Goal: Check status

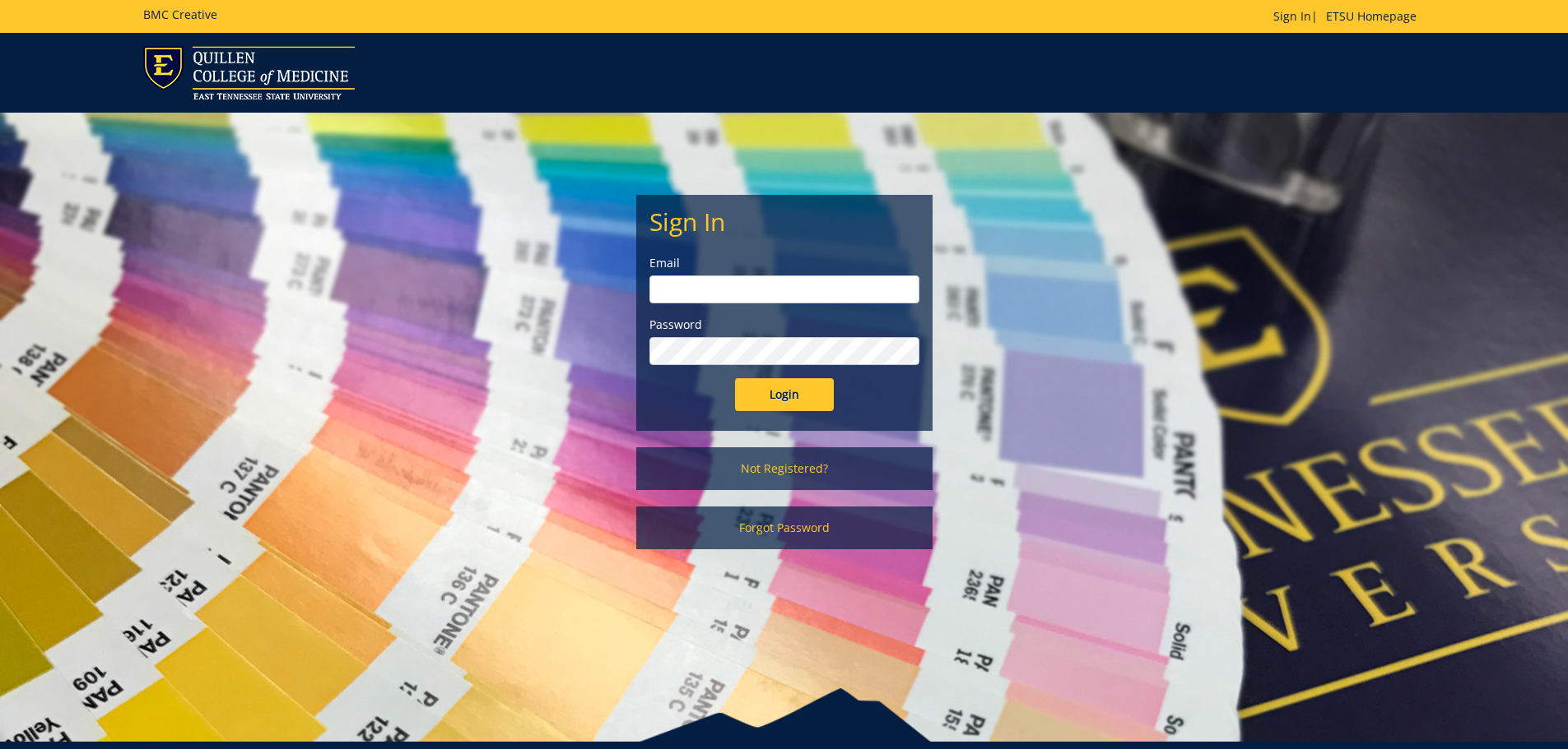
type input "Wilsonjr3@etsu.edu"
click at [781, 392] on input "Login" at bounding box center [785, 394] width 99 height 33
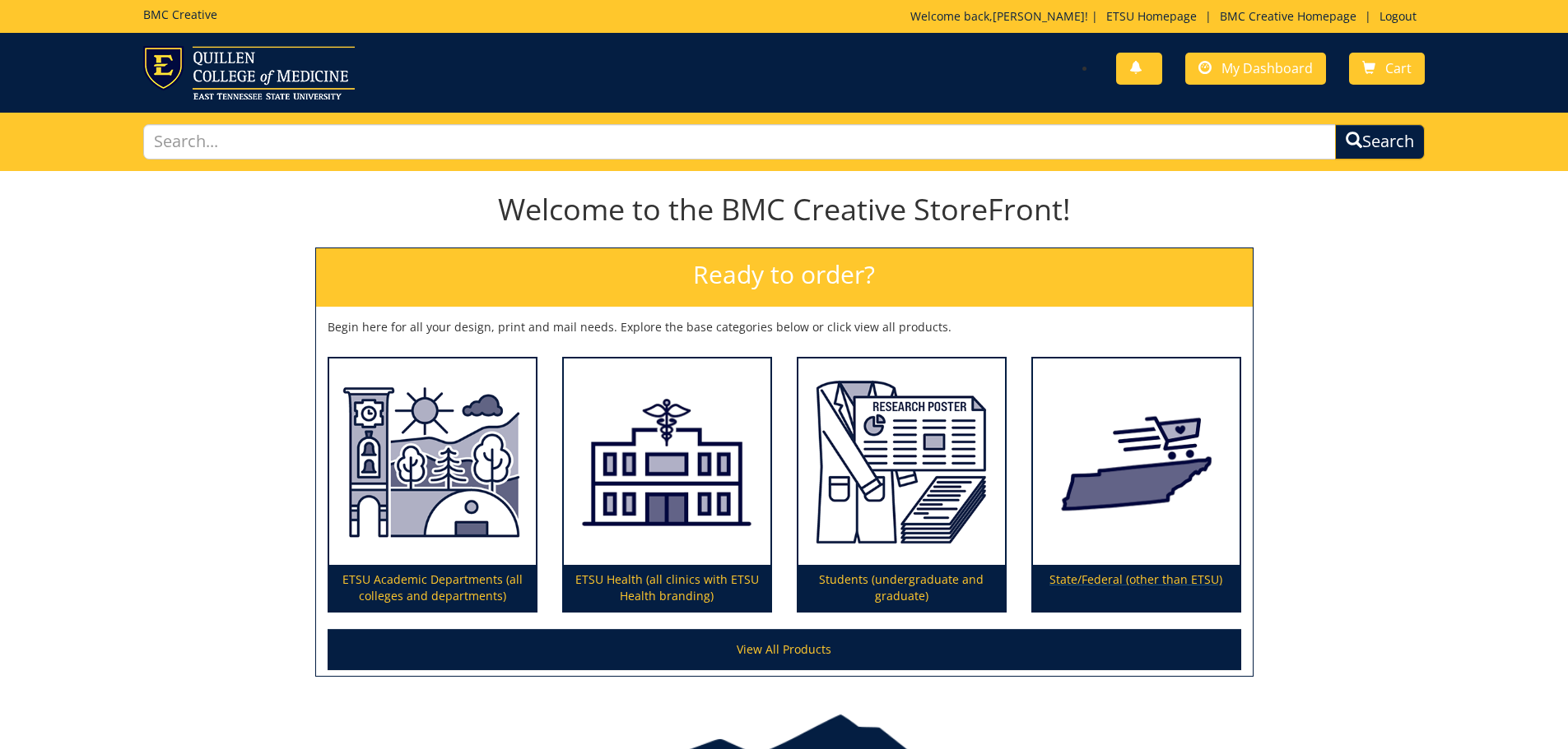
scroll to position [82, 0]
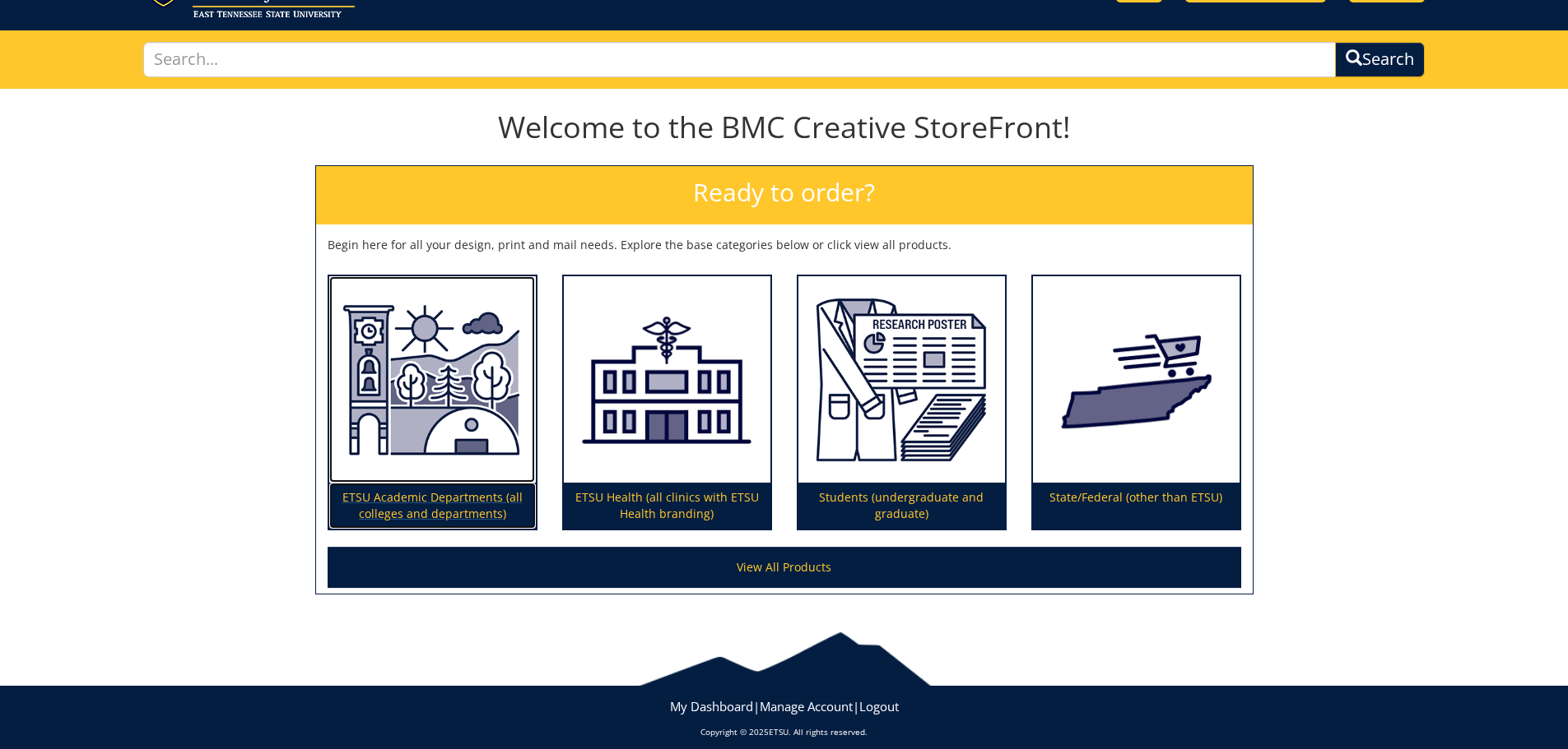
click at [436, 482] on img at bounding box center [432, 380] width 206 height 207
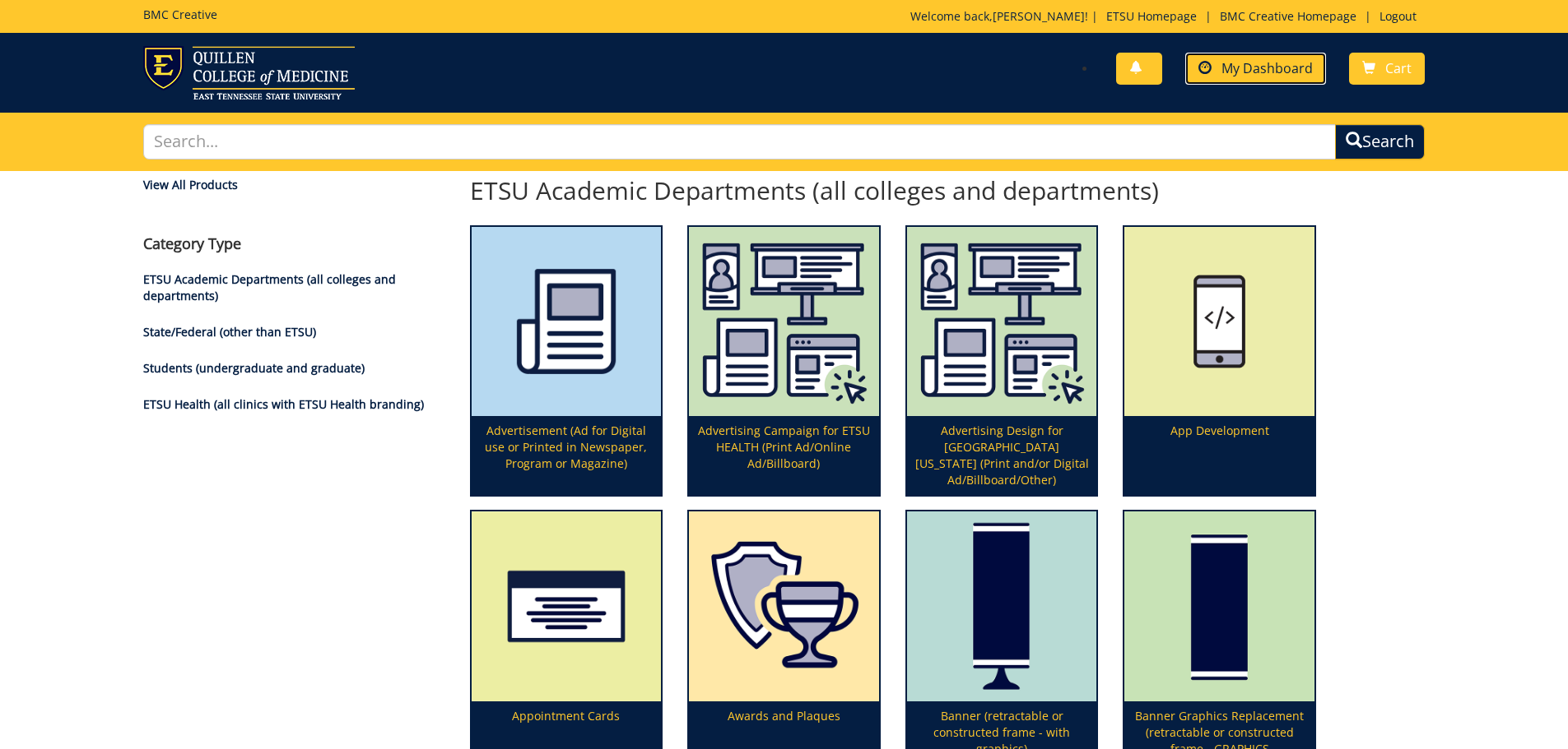
click at [1256, 63] on span "My Dashboard" at bounding box center [1267, 68] width 91 height 18
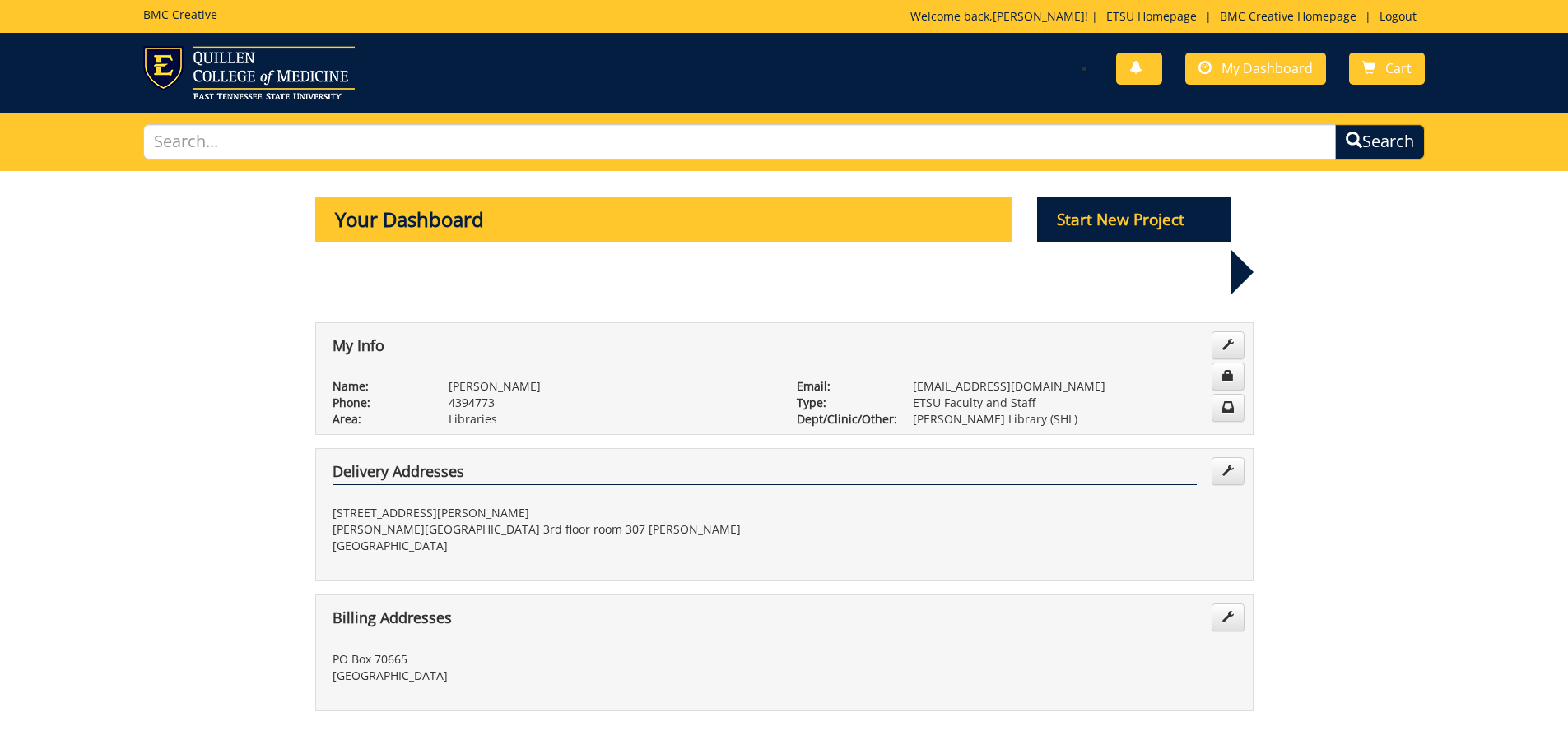
scroll to position [329, 0]
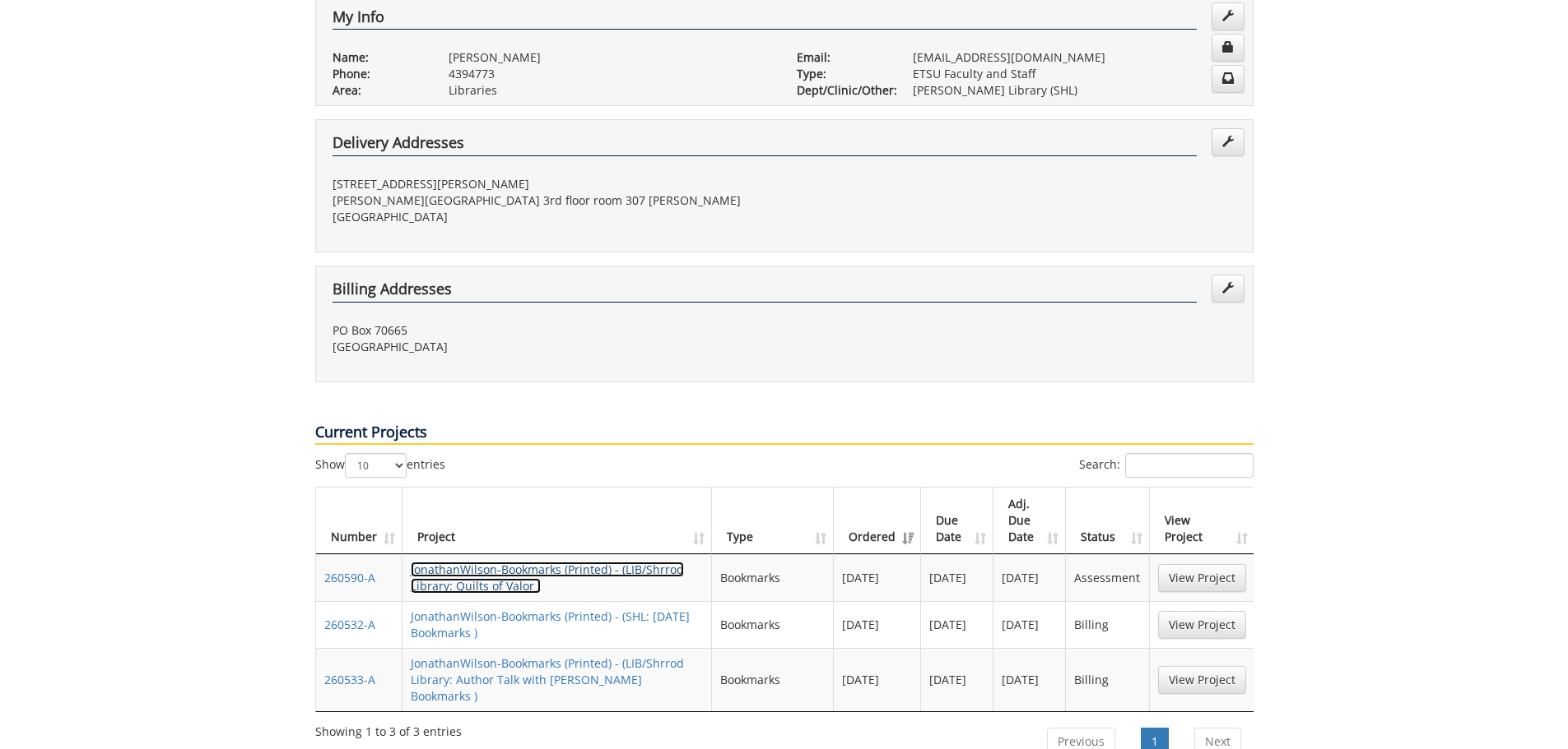
click at [523, 562] on link "JonathanWilson-Bookmarks (Printed) - (LIB/Shrrod Library: Quilts of Valor )" at bounding box center [547, 578] width 273 height 32
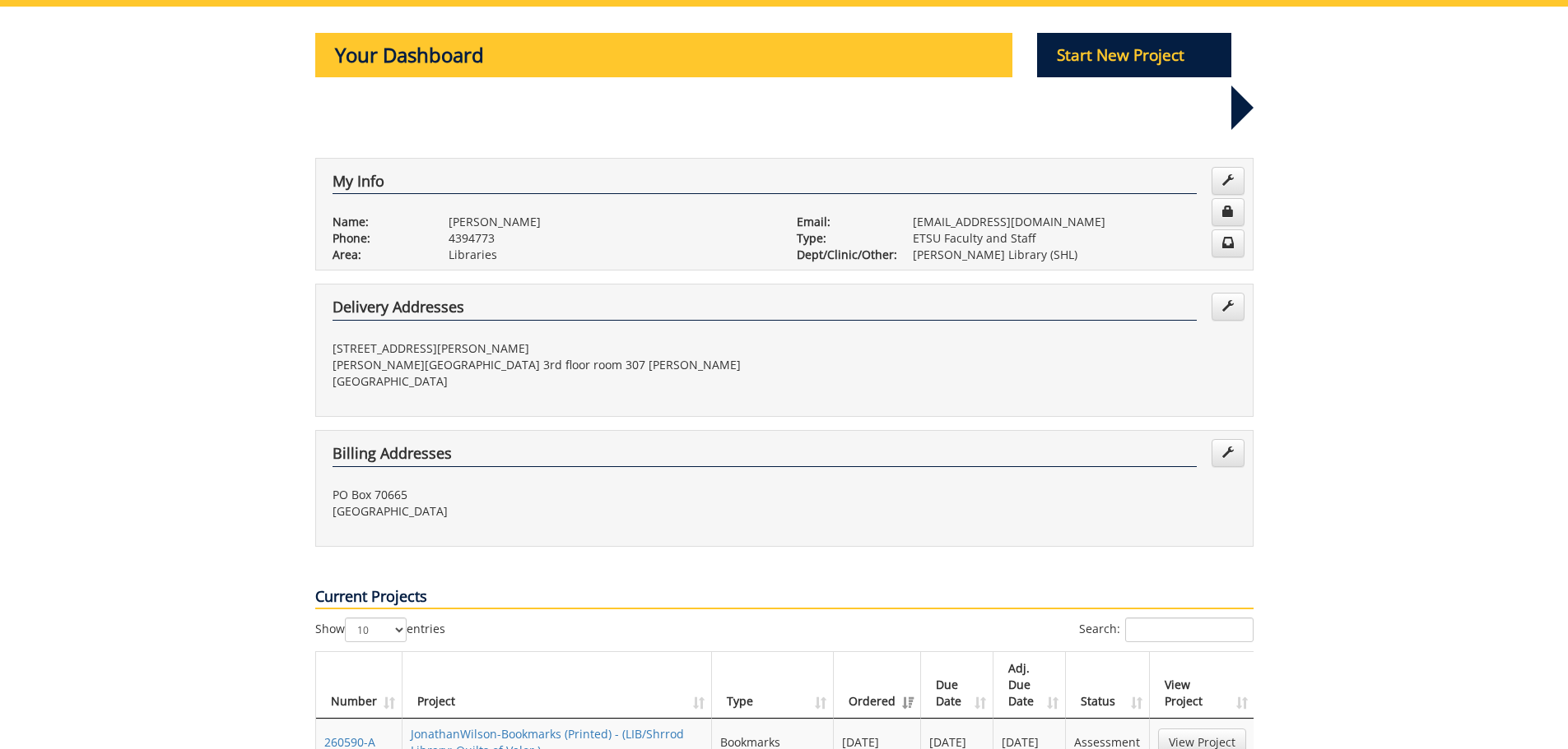
scroll to position [412, 0]
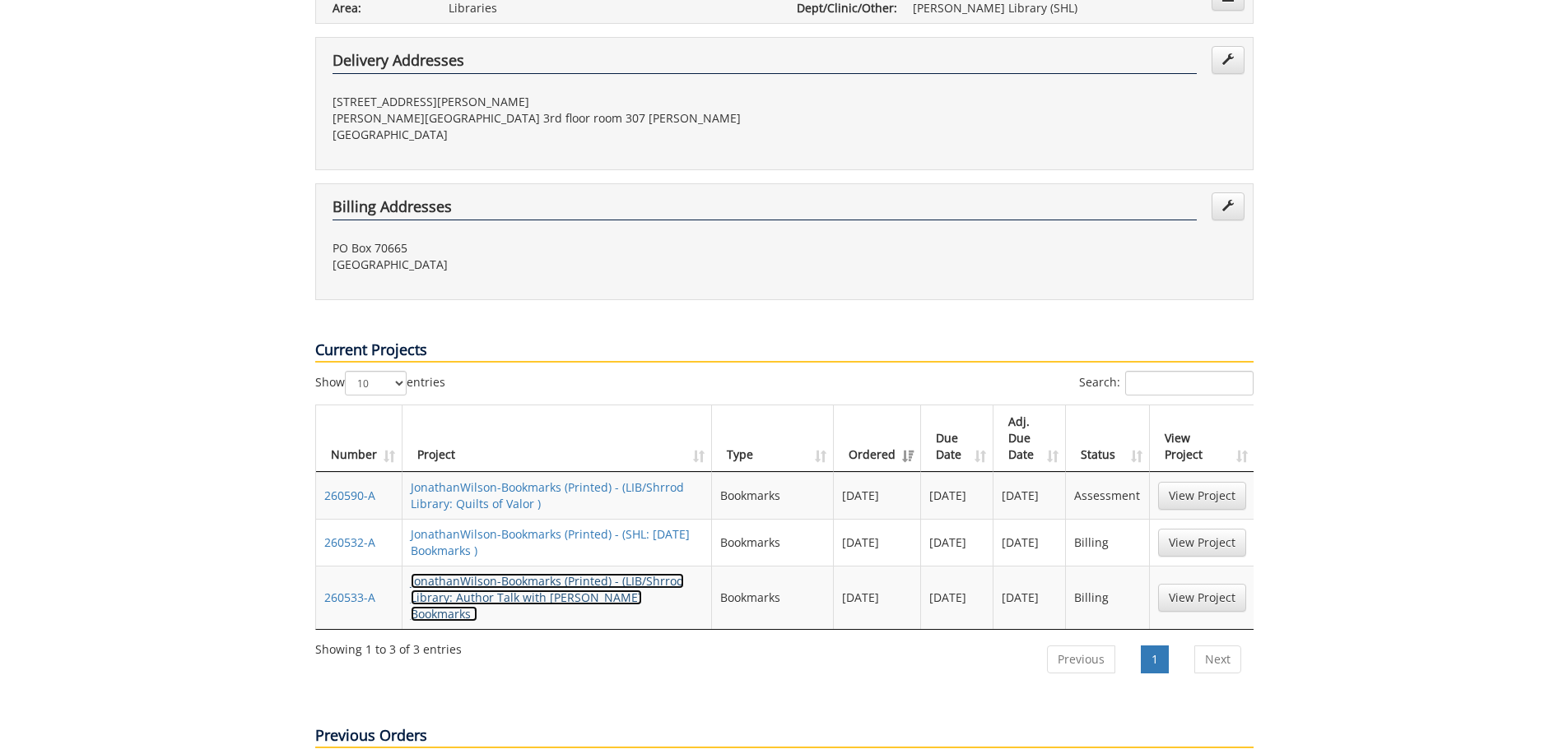
click at [526, 574] on link "JonathanWilson-Bookmarks (Printed) - (LIB/Shrrod Library: Author Talk with [PER…" at bounding box center [547, 598] width 273 height 49
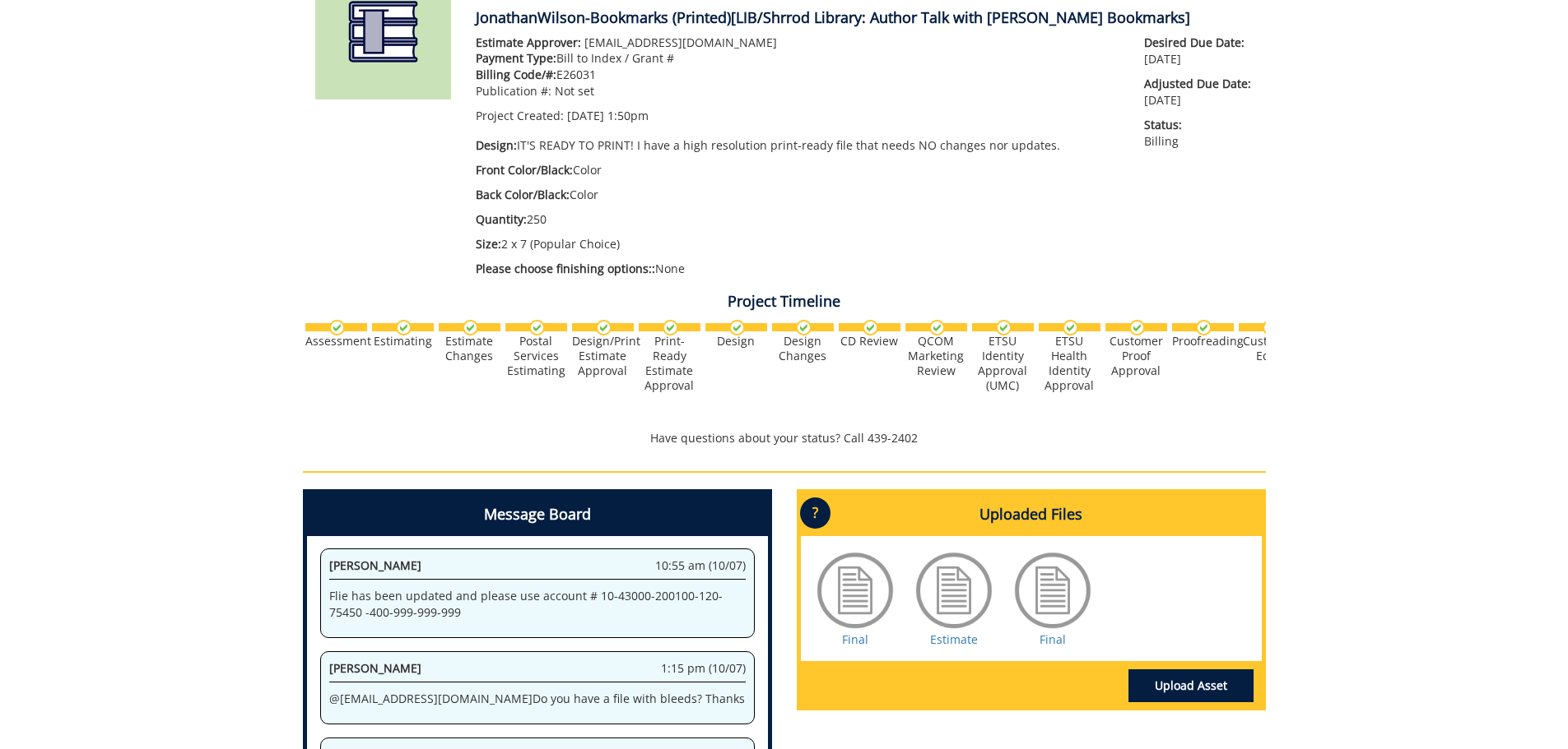
scroll to position [412, 0]
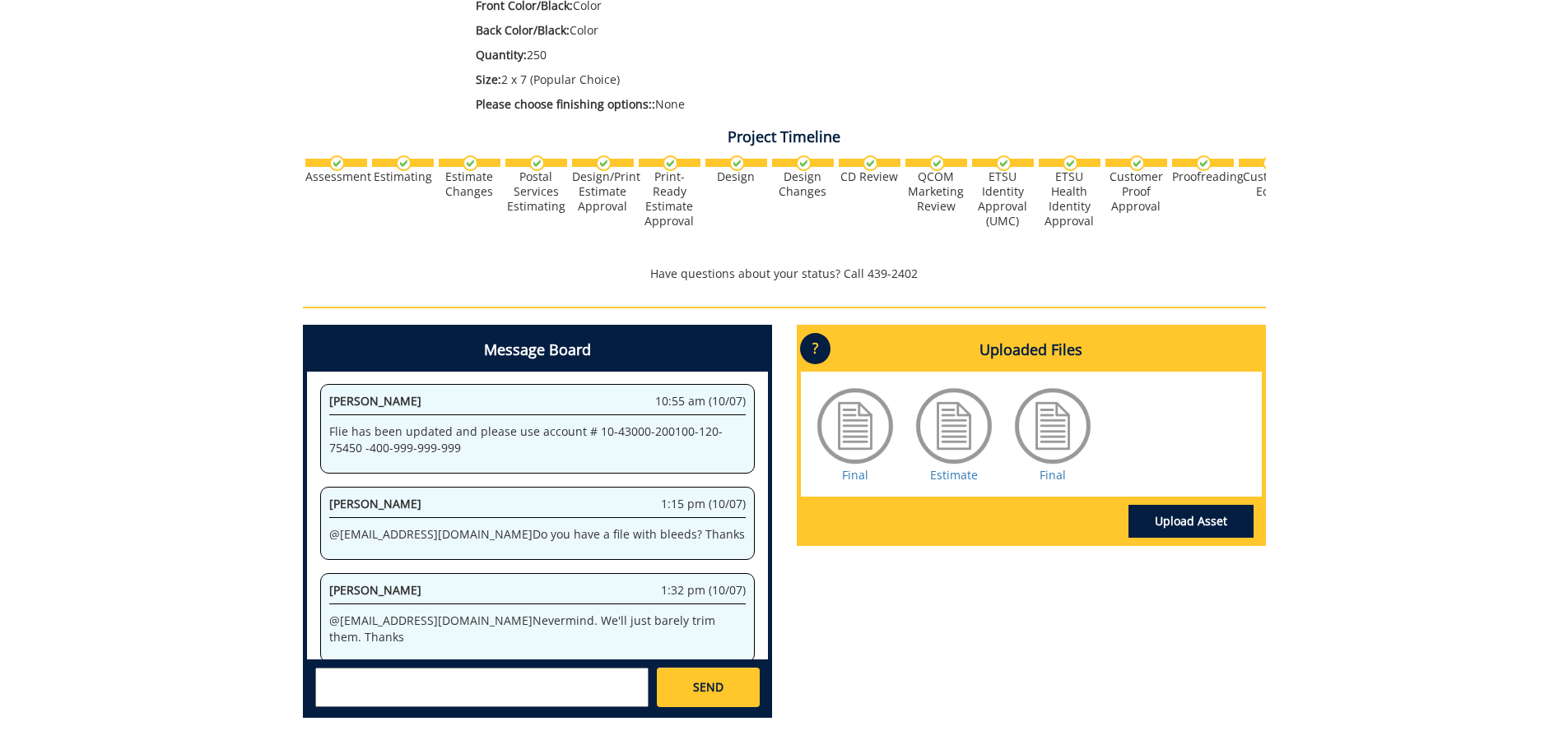
click at [1053, 436] on div at bounding box center [1052, 426] width 82 height 82
click at [1050, 470] on link "Final" at bounding box center [1053, 475] width 27 height 16
click at [957, 476] on link "Estimate" at bounding box center [954, 475] width 48 height 16
